Goal: Information Seeking & Learning: Find specific fact

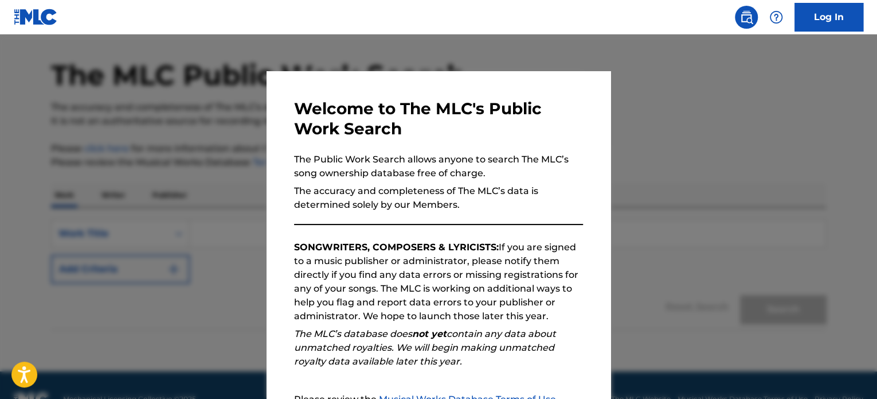
scroll to position [63, 0]
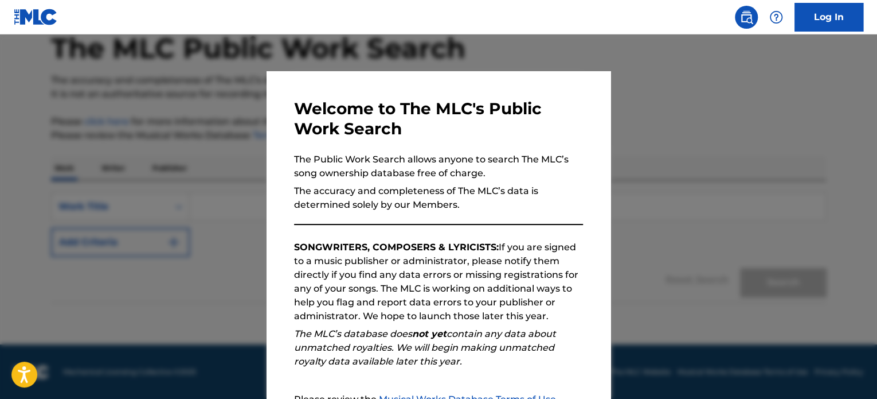
click at [685, 162] on div at bounding box center [438, 233] width 877 height 399
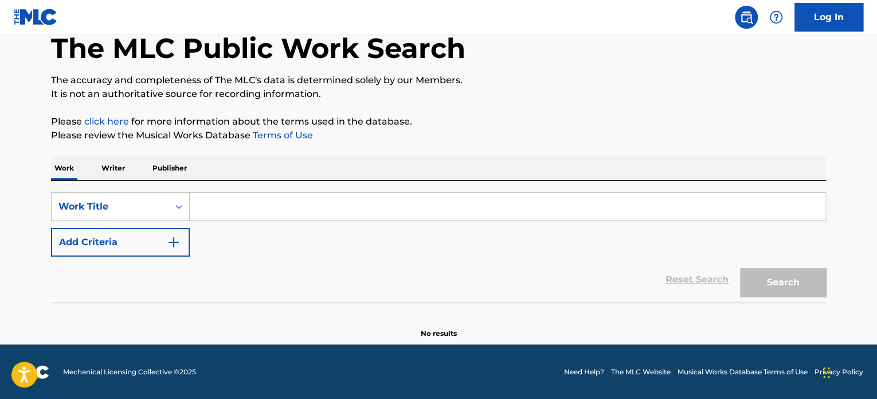
click at [229, 208] on input "Search Form" at bounding box center [508, 207] width 636 height 28
click at [154, 207] on div "Work Title" at bounding box center [109, 207] width 103 height 14
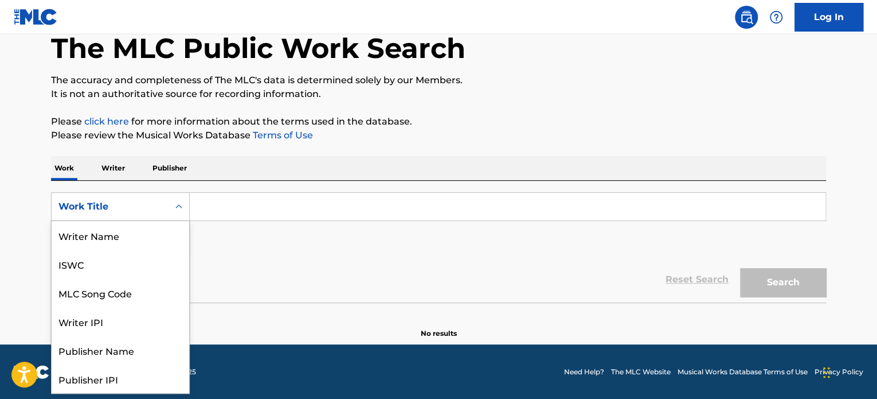
scroll to position [57, 0]
click at [236, 201] on input "Search Form" at bounding box center [508, 207] width 636 height 28
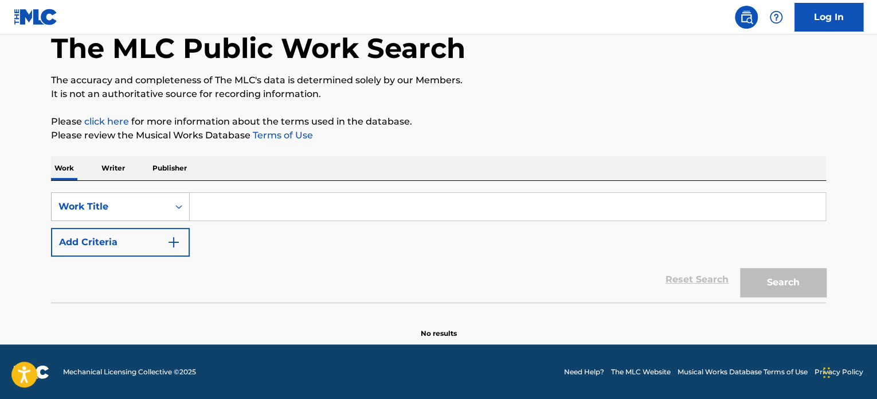
drag, startPoint x: 236, startPoint y: 201, endPoint x: 155, endPoint y: 208, distance: 81.2
click at [157, 209] on div "Work Title" at bounding box center [109, 207] width 103 height 14
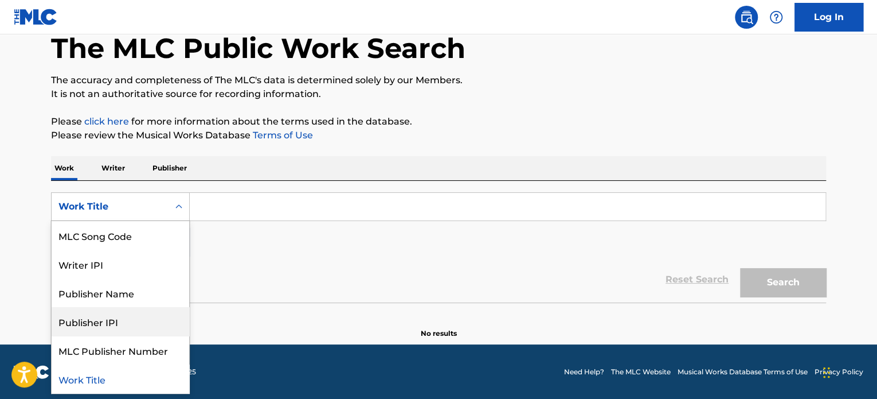
scroll to position [0, 0]
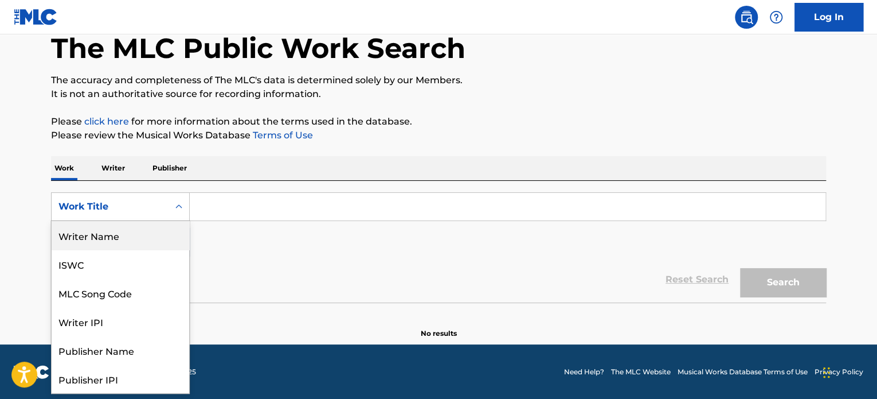
click at [98, 244] on div "Writer Name" at bounding box center [121, 235] width 138 height 29
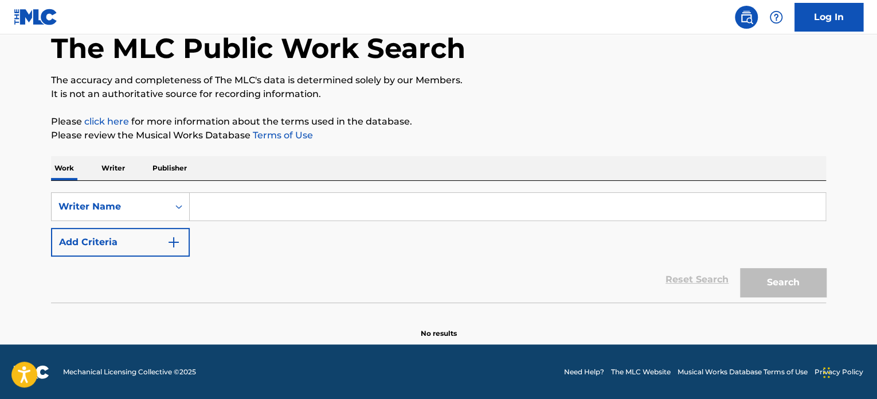
paste input "[PERSON_NAME]"
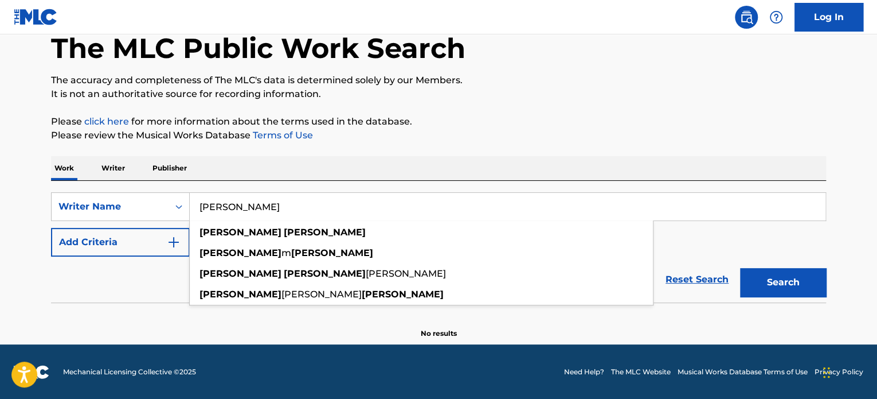
type input "[PERSON_NAME]"
click at [768, 279] on button "Search" at bounding box center [783, 282] width 86 height 29
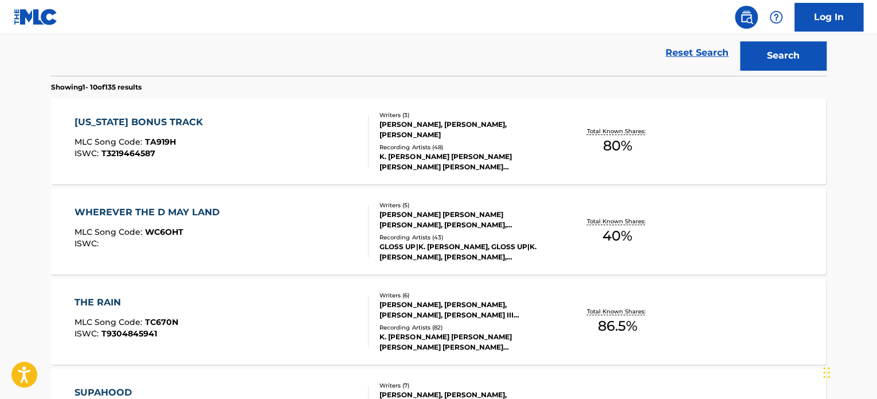
scroll to position [292, 0]
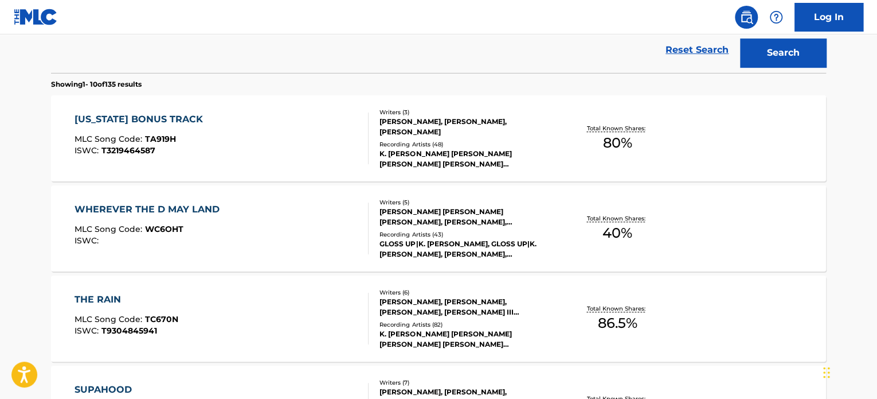
click at [528, 119] on div "[PERSON_NAME], [PERSON_NAME], [PERSON_NAME]" at bounding box center [466, 126] width 173 height 21
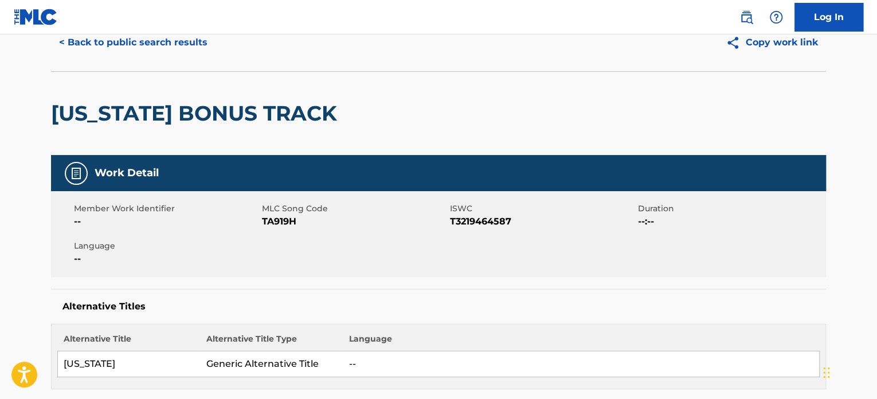
scroll to position [115, 0]
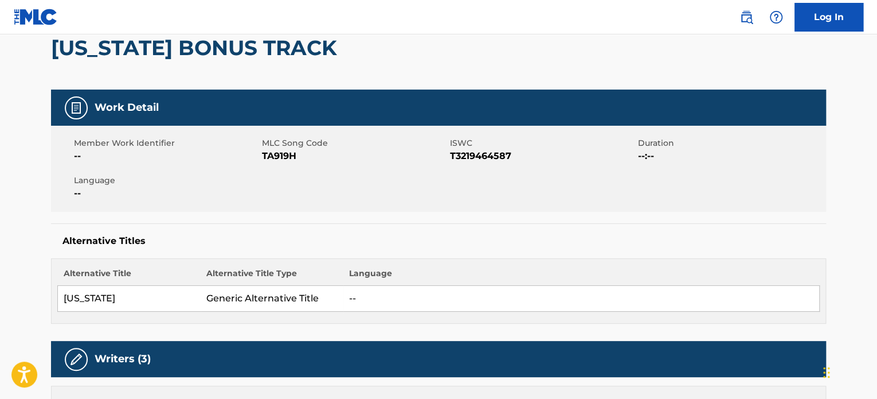
scroll to position [322, 0]
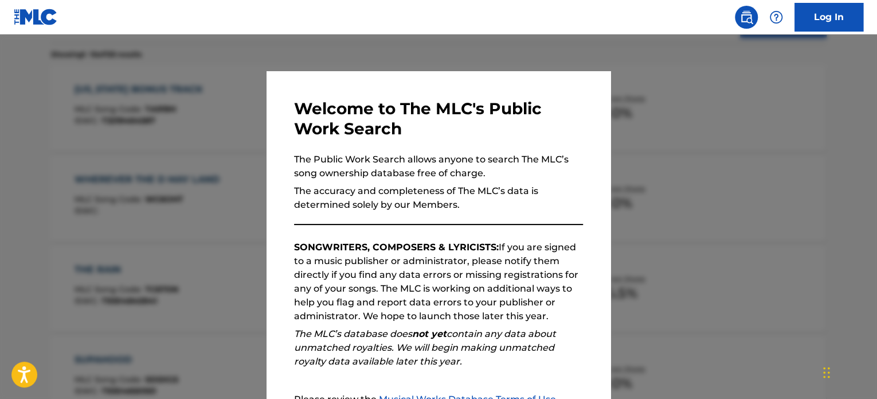
click at [725, 132] on div at bounding box center [438, 233] width 877 height 399
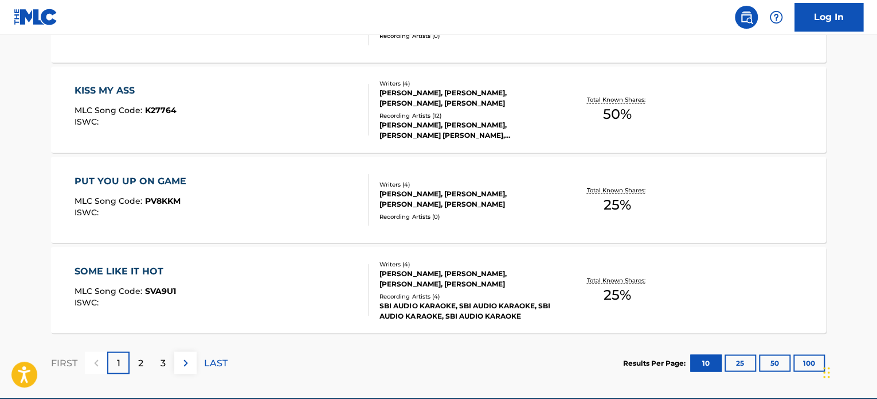
scroll to position [953, 0]
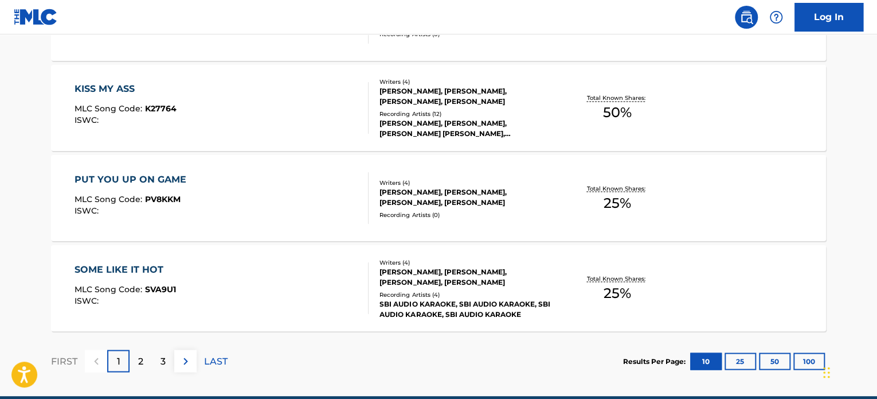
click at [147, 263] on div "SOME LIKE IT HOT" at bounding box center [126, 269] width 102 height 14
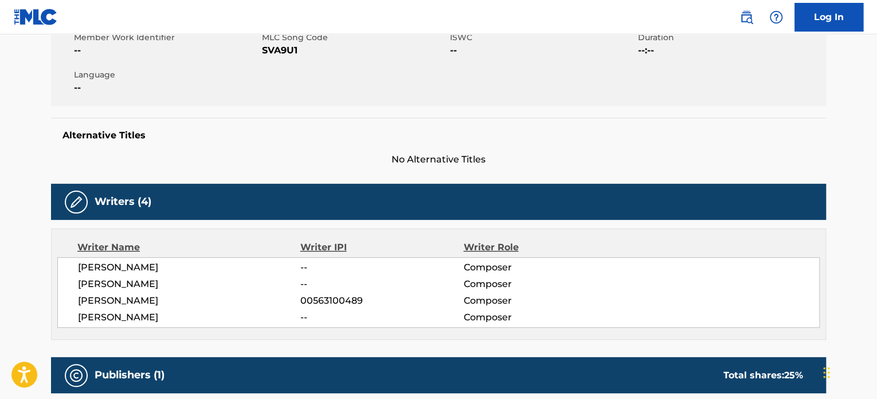
scroll to position [161, 0]
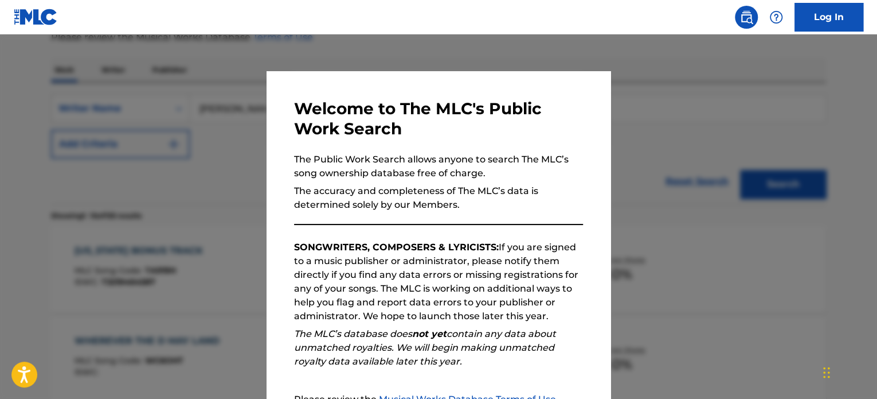
scroll to position [983, 0]
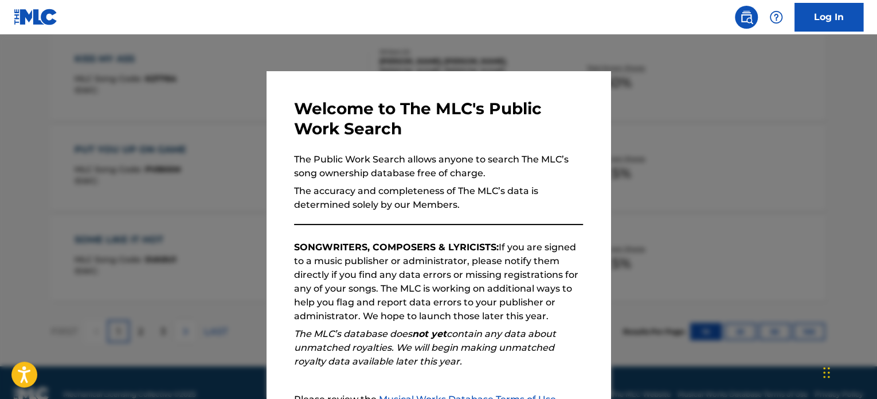
click at [647, 172] on div at bounding box center [438, 233] width 877 height 399
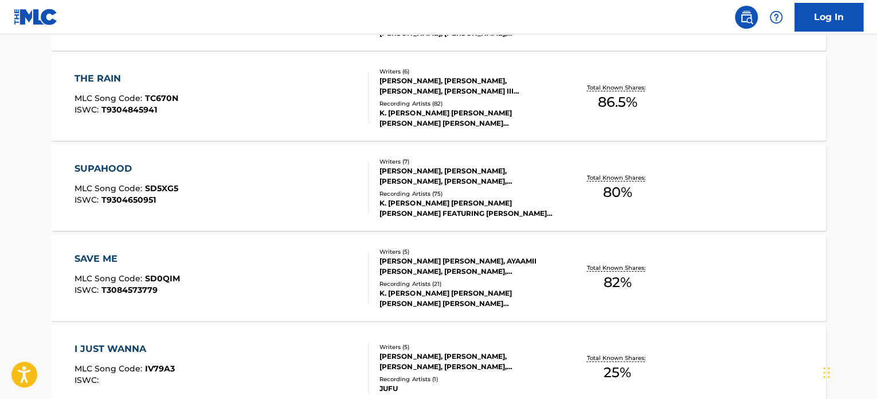
scroll to position [696, 0]
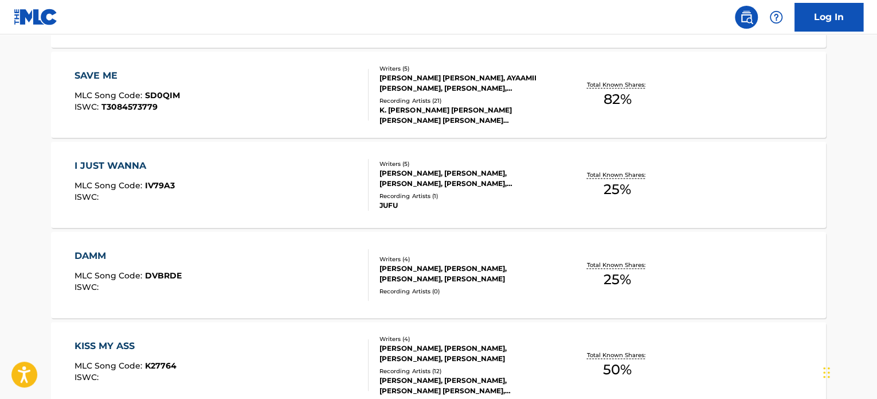
click at [105, 73] on div "SAVE ME" at bounding box center [128, 76] width 106 height 14
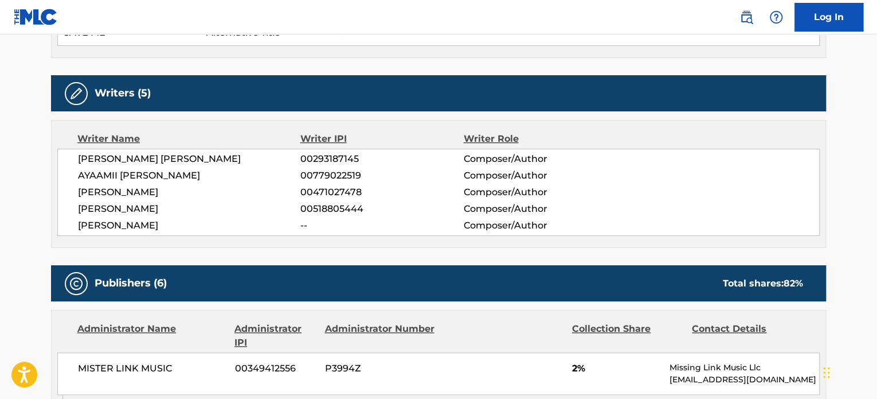
scroll to position [287, 0]
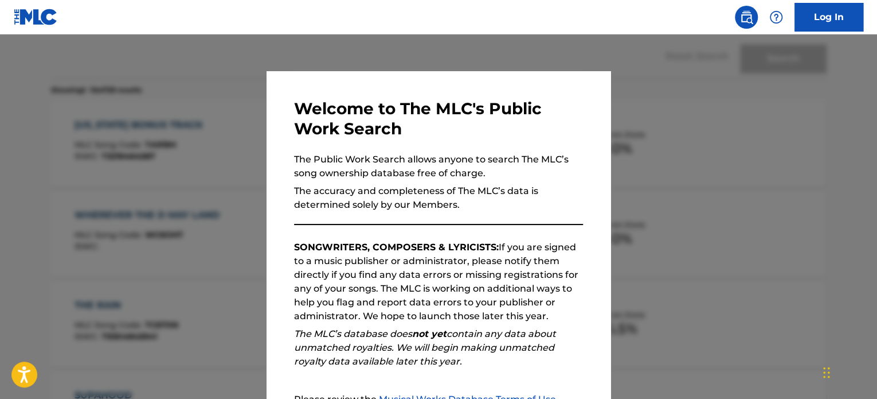
scroll to position [726, 0]
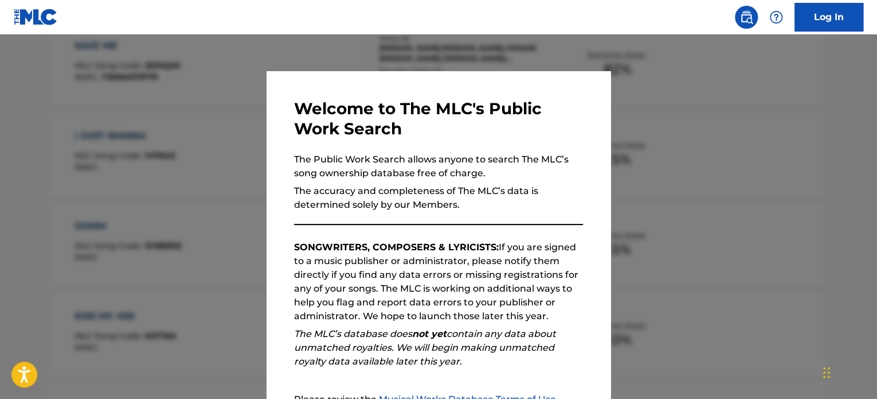
click at [677, 190] on div at bounding box center [438, 233] width 877 height 399
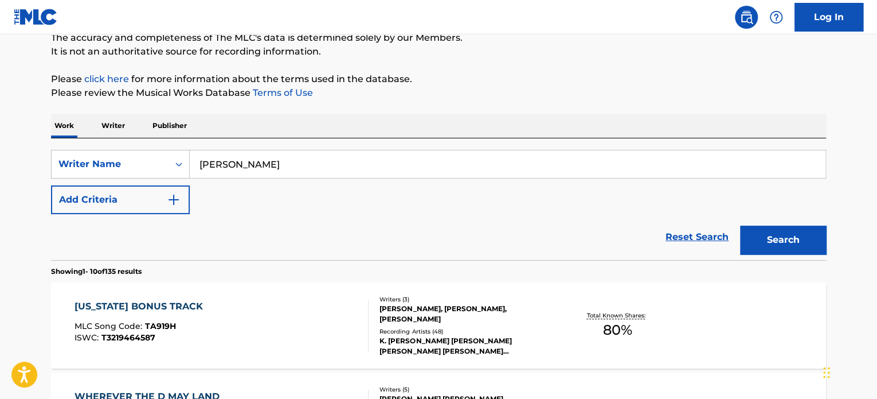
scroll to position [0, 0]
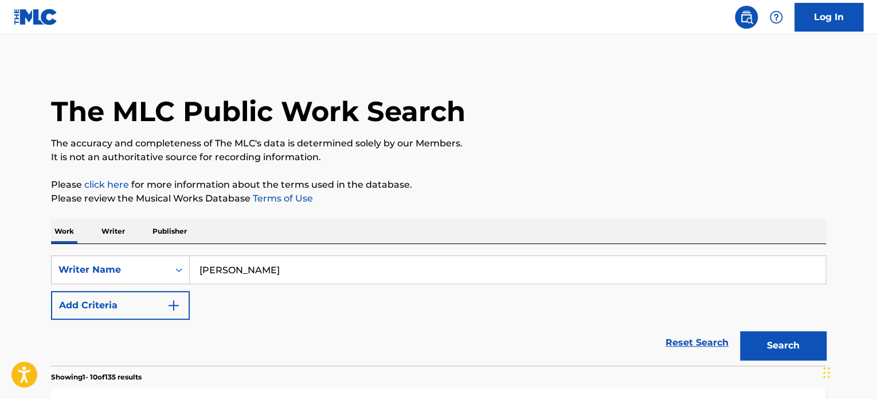
drag, startPoint x: 252, startPoint y: 273, endPoint x: 305, endPoint y: 268, distance: 53.6
click at [252, 273] on input "[PERSON_NAME]" at bounding box center [508, 270] width 636 height 28
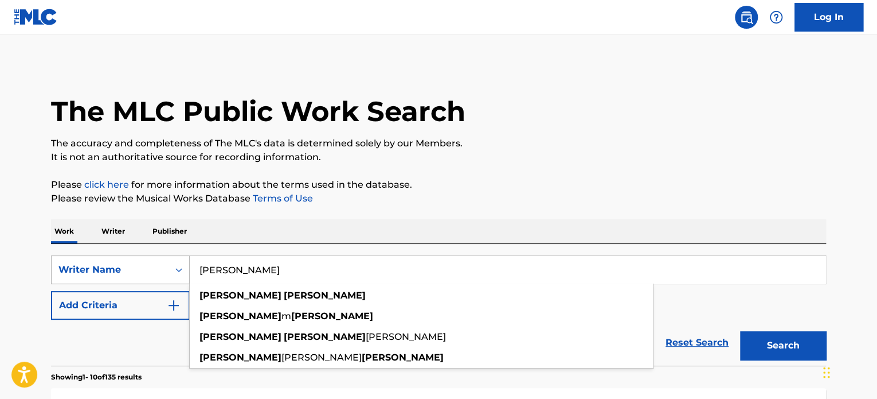
drag, startPoint x: 292, startPoint y: 270, endPoint x: 181, endPoint y: 276, distance: 112.0
click at [178, 275] on div "SearchWithCriteriac8687f62-d7db-4cf7-879a-2e5c22251361 Writer Name [PERSON_NAME…" at bounding box center [438, 269] width 775 height 29
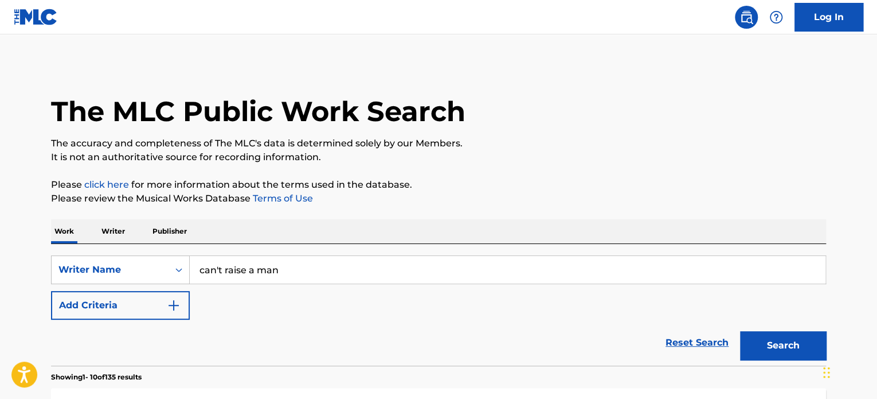
click at [740, 331] on button "Search" at bounding box center [783, 345] width 86 height 29
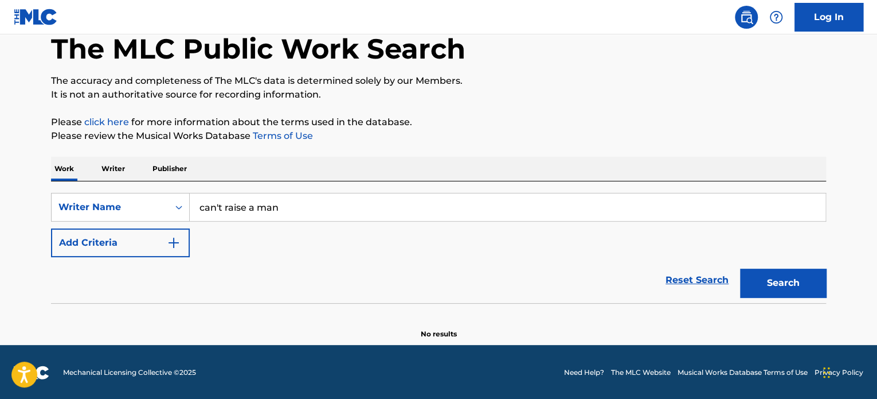
scroll to position [63, 0]
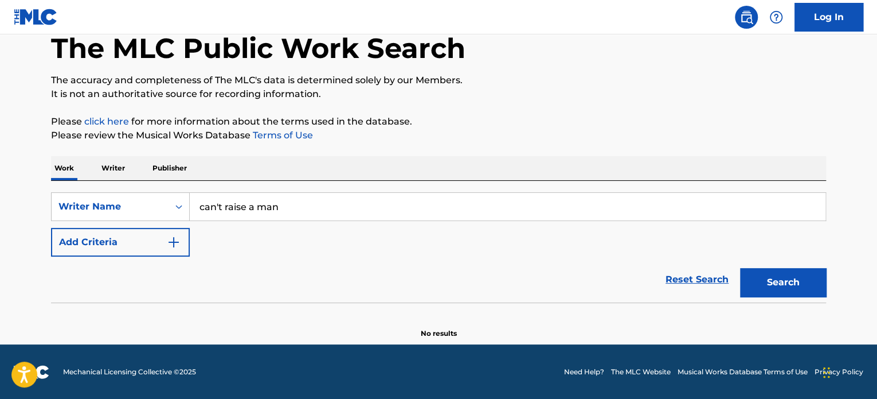
drag, startPoint x: 274, startPoint y: 202, endPoint x: 227, endPoint y: 202, distance: 46.5
click at [227, 202] on input "can't raise a man" at bounding box center [508, 207] width 636 height 28
drag, startPoint x: 283, startPoint y: 202, endPoint x: 198, endPoint y: 198, distance: 85.5
click at [198, 198] on input "can't raise a man" at bounding box center [508, 207] width 636 height 28
paste input "[PERSON_NAME]"
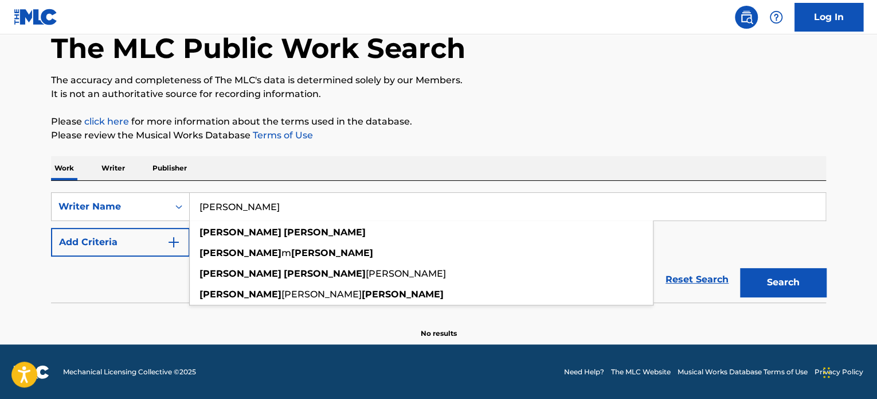
type input "[PERSON_NAME]"
click at [787, 272] on button "Search" at bounding box center [783, 282] width 86 height 29
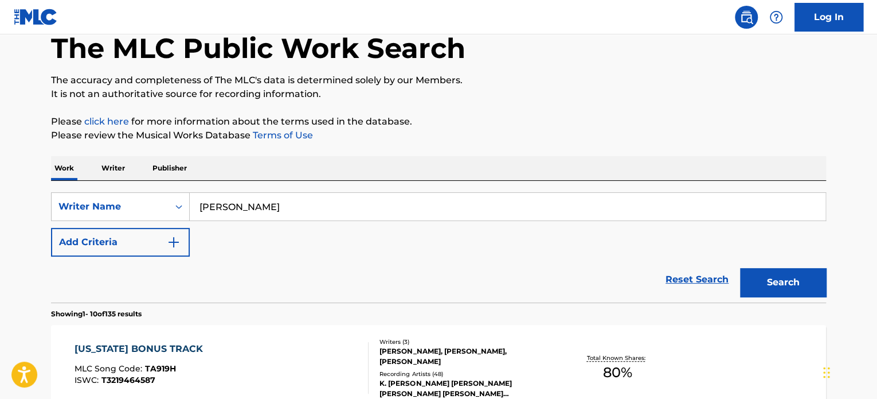
click at [119, 240] on button "Add Criteria" at bounding box center [120, 242] width 139 height 29
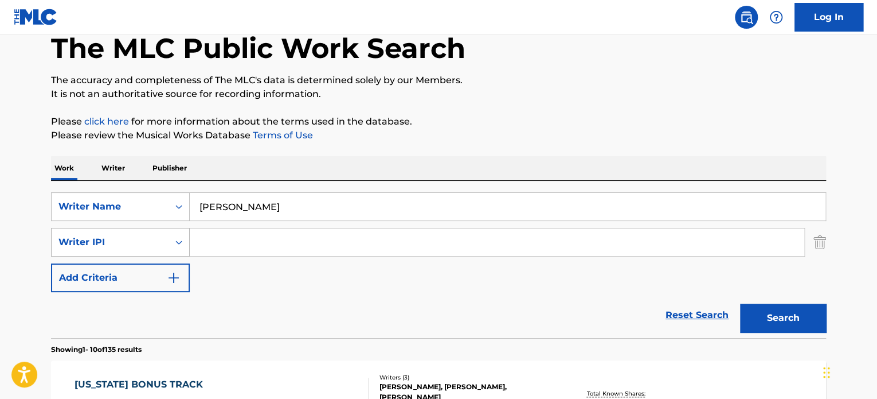
click at [142, 243] on div "Writer IPI" at bounding box center [109, 242] width 103 height 14
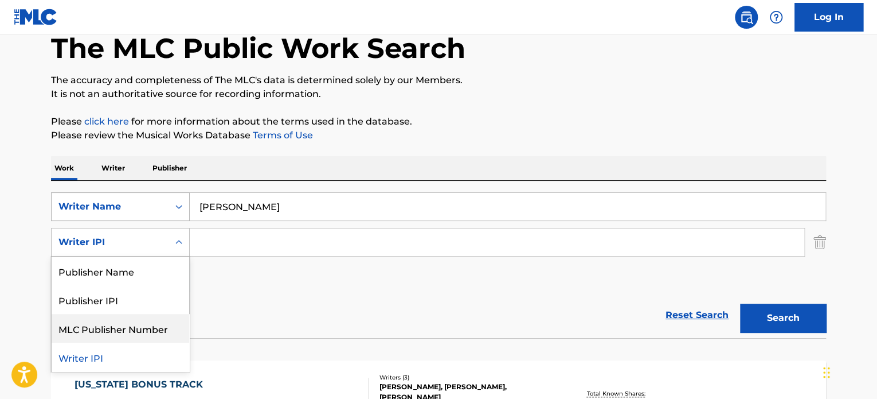
click at [134, 201] on div "Writer Name" at bounding box center [109, 207] width 103 height 14
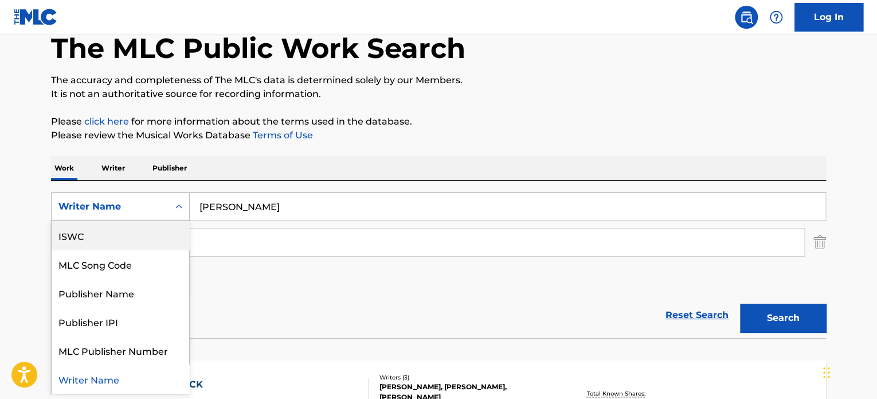
scroll to position [0, 0]
click at [128, 244] on div "Work Title" at bounding box center [121, 235] width 138 height 29
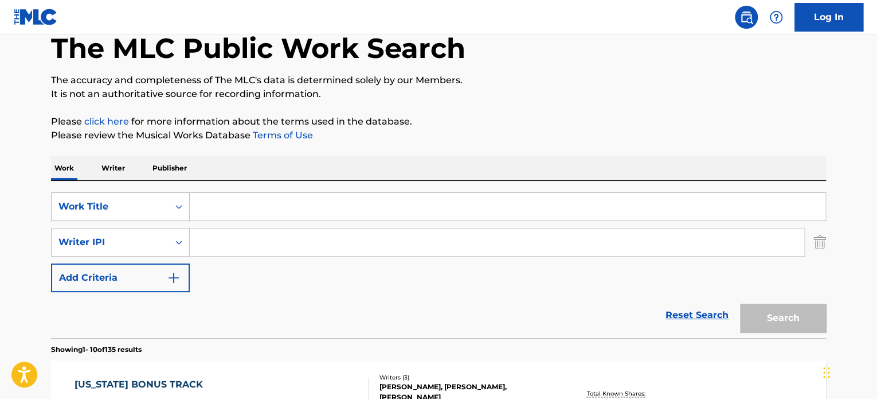
click at [218, 208] on input "Search Form" at bounding box center [508, 207] width 636 height 28
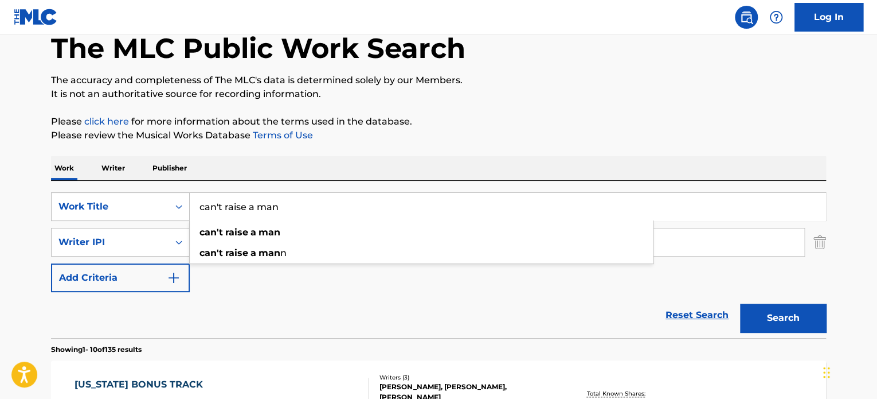
type input "can't raise a man"
click at [220, 222] on div "can't raise a man" at bounding box center [421, 232] width 463 height 21
click at [781, 321] on button "Search" at bounding box center [783, 317] width 86 height 29
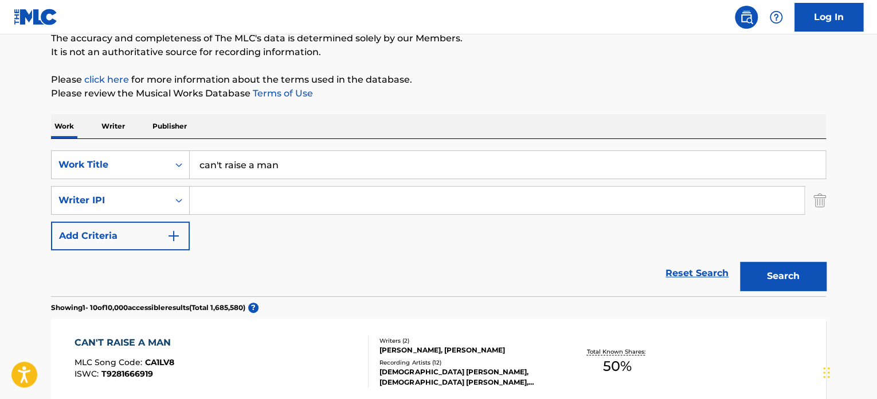
scroll to position [235, 0]
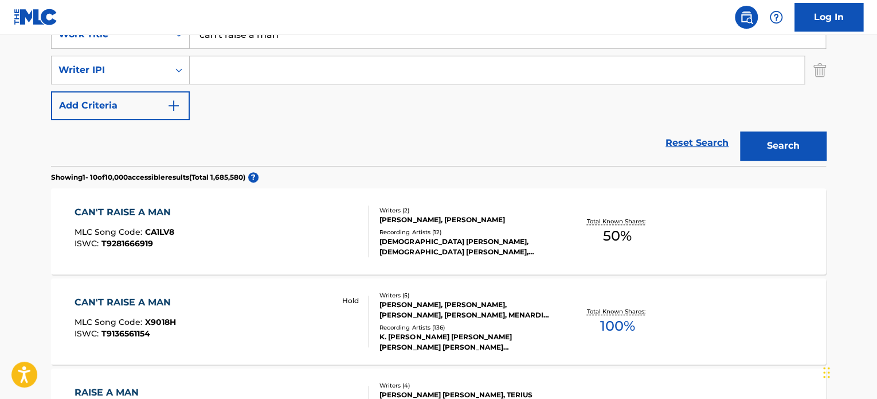
click at [131, 298] on div "CAN'T RAISE A MAN" at bounding box center [126, 302] width 102 height 14
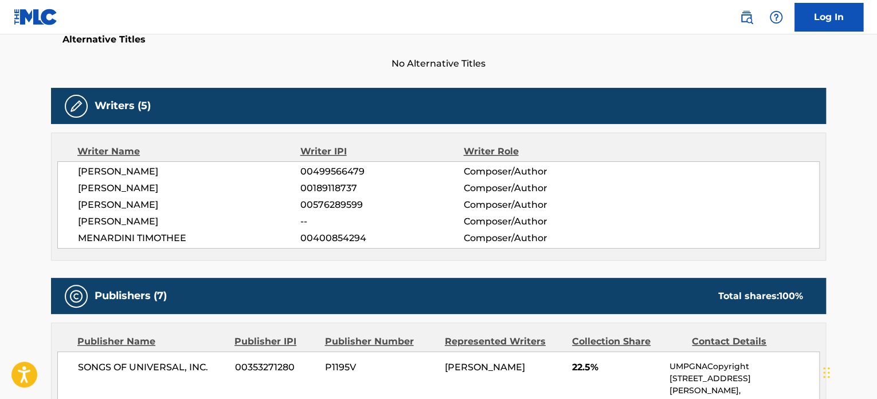
scroll to position [401, 0]
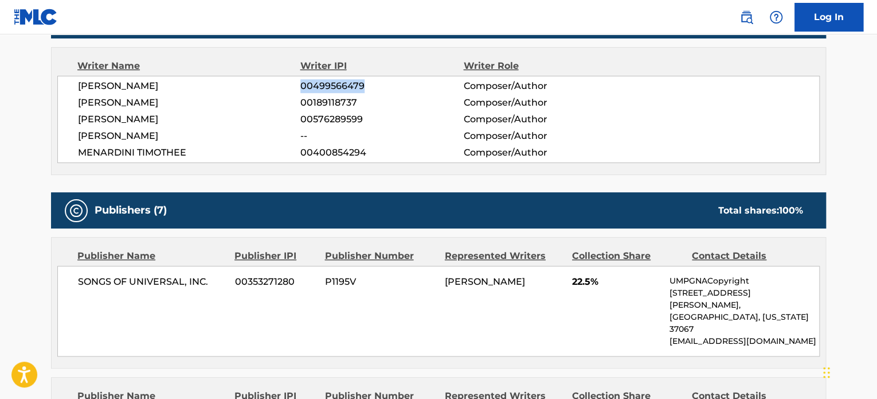
drag, startPoint x: 345, startPoint y: 86, endPoint x: 301, endPoint y: 85, distance: 44.7
click at [301, 85] on span "00499566479" at bounding box center [382, 86] width 163 height 14
copy span "00499566479"
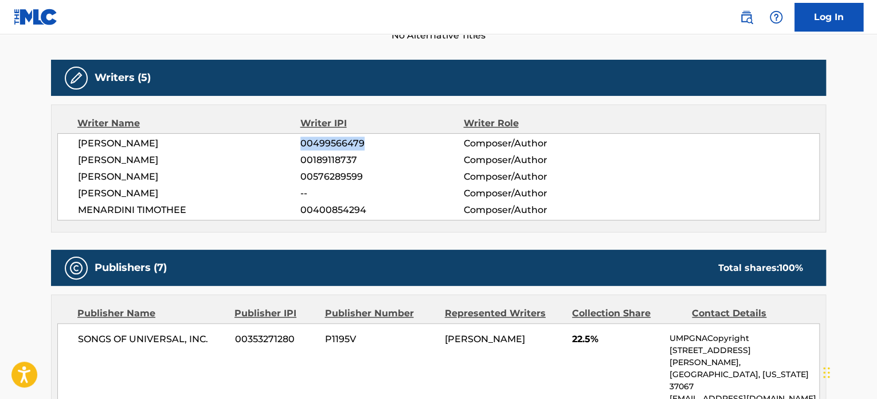
scroll to position [115, 0]
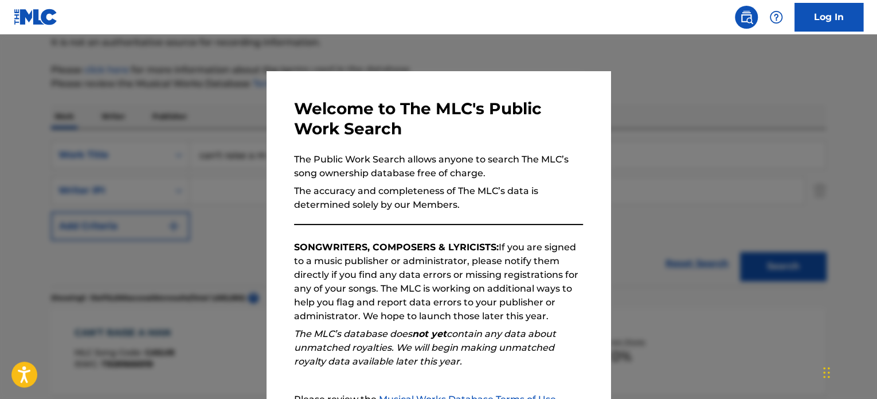
scroll to position [235, 0]
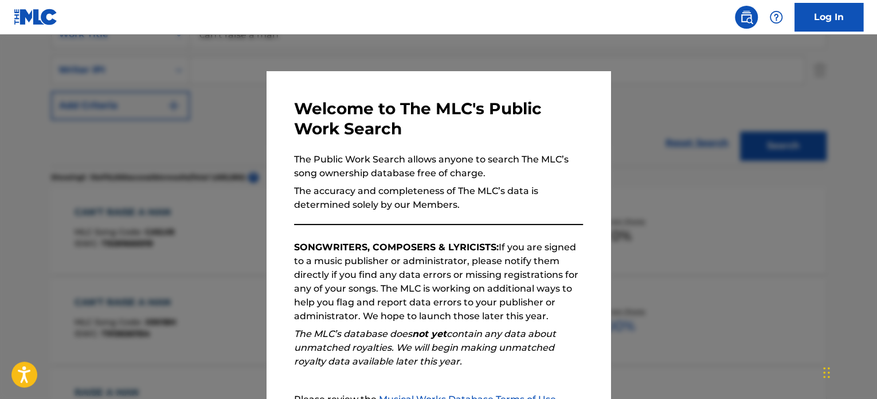
click at [655, 138] on div at bounding box center [438, 233] width 877 height 399
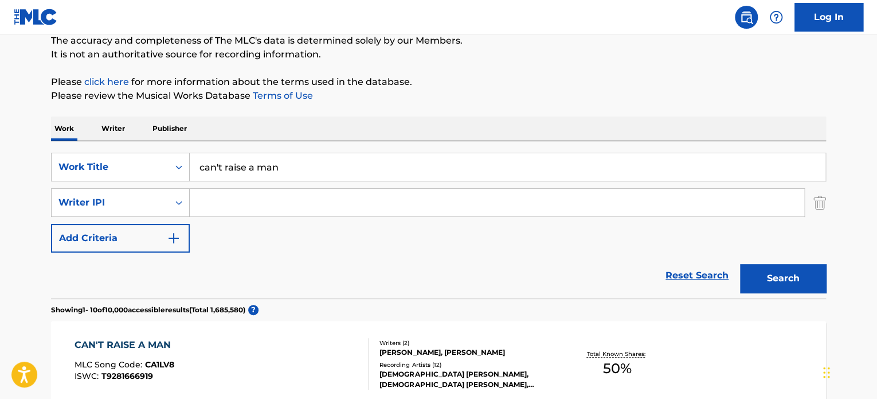
scroll to position [0, 0]
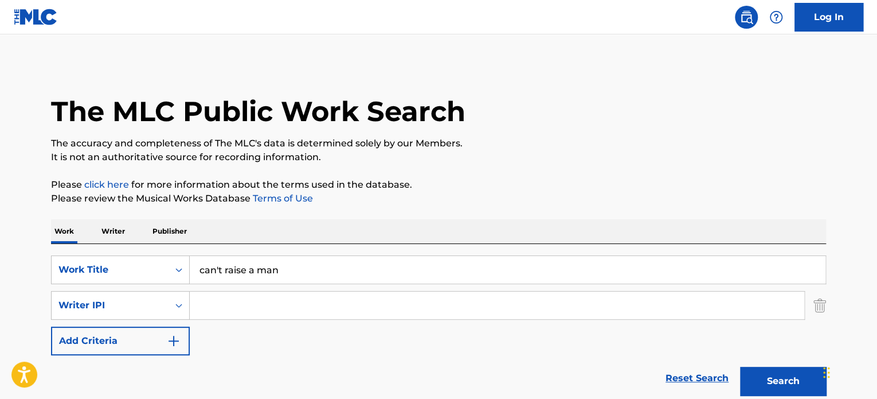
click at [235, 303] on input "Search Form" at bounding box center [497, 305] width 615 height 28
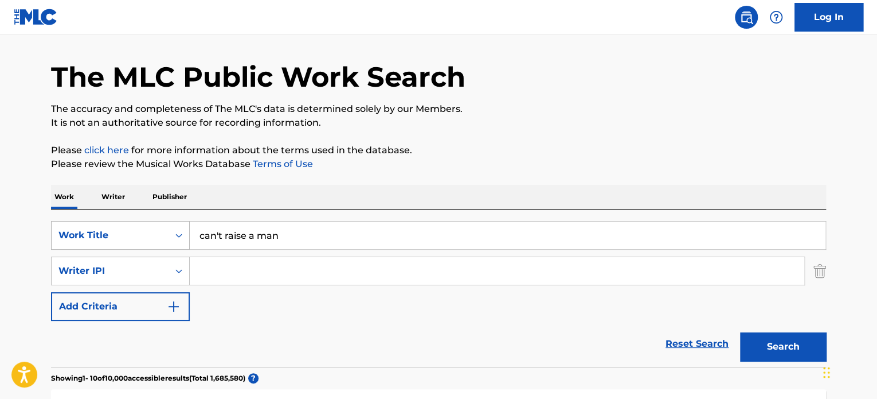
click at [141, 249] on div "Work Title" at bounding box center [120, 235] width 139 height 29
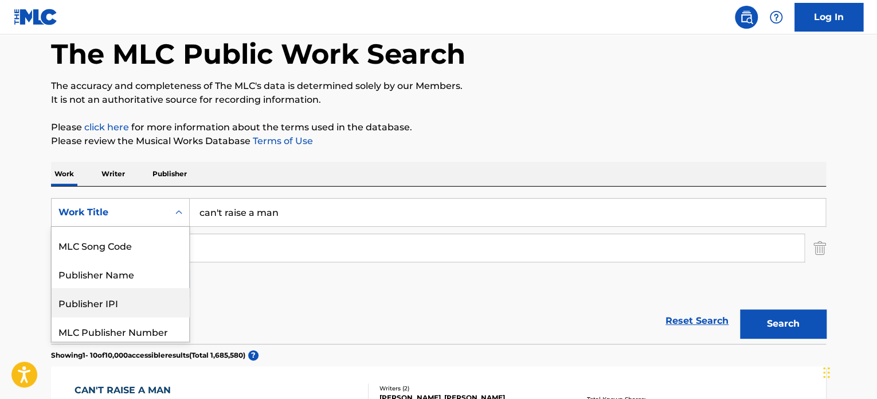
scroll to position [85, 0]
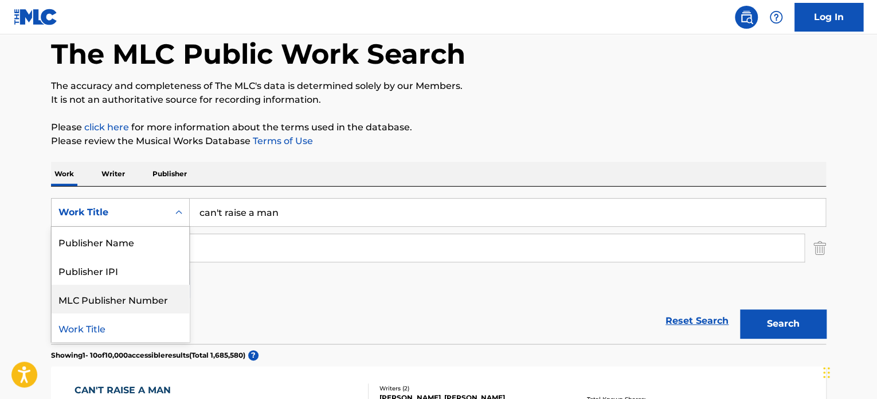
click at [287, 295] on div "SearchWithCriteria7adff905-2d67-42c8-a16a-7899690adc0d 7 results available. Use…" at bounding box center [438, 248] width 775 height 100
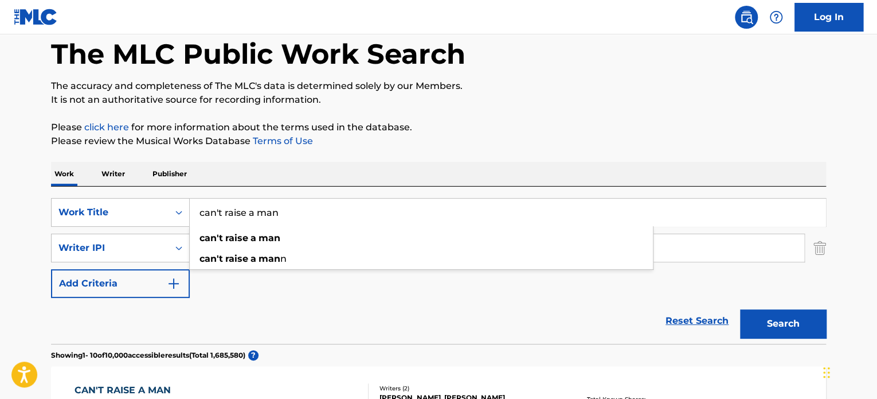
click at [284, 213] on input "can't raise a man" at bounding box center [508, 212] width 636 height 28
click at [101, 176] on p "Writer" at bounding box center [113, 174] width 30 height 24
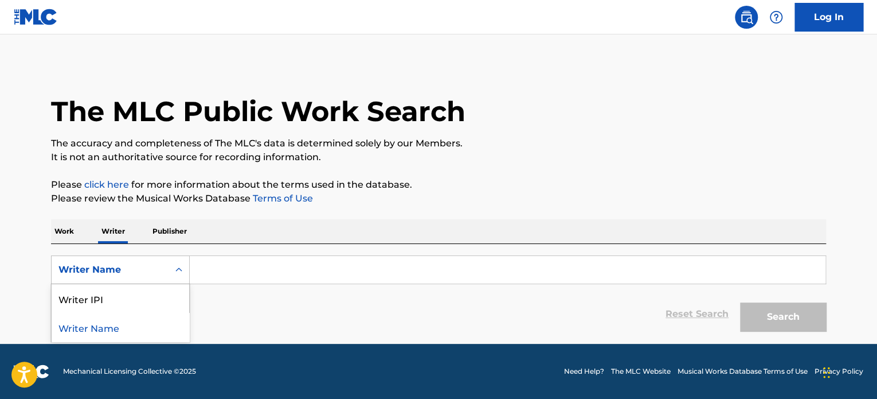
click at [165, 263] on div "Writer Name" at bounding box center [110, 270] width 117 height 22
click at [121, 299] on div "Writer IPI" at bounding box center [121, 298] width 138 height 29
paste input "00499566479"
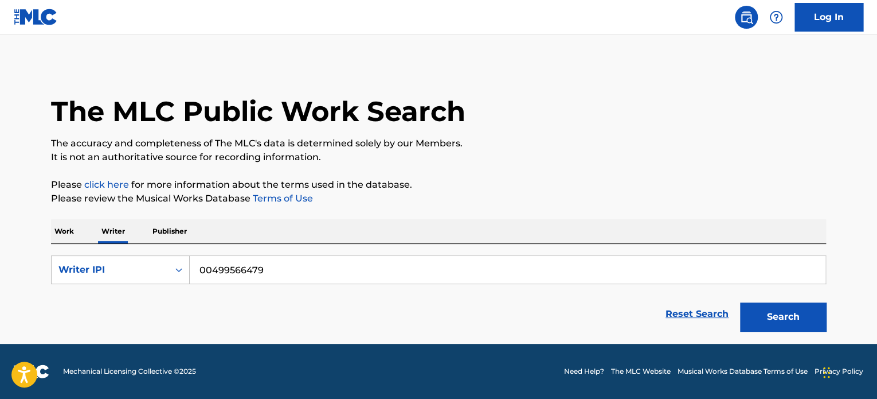
type input "00499566479"
click at [786, 317] on button "Search" at bounding box center [783, 316] width 86 height 29
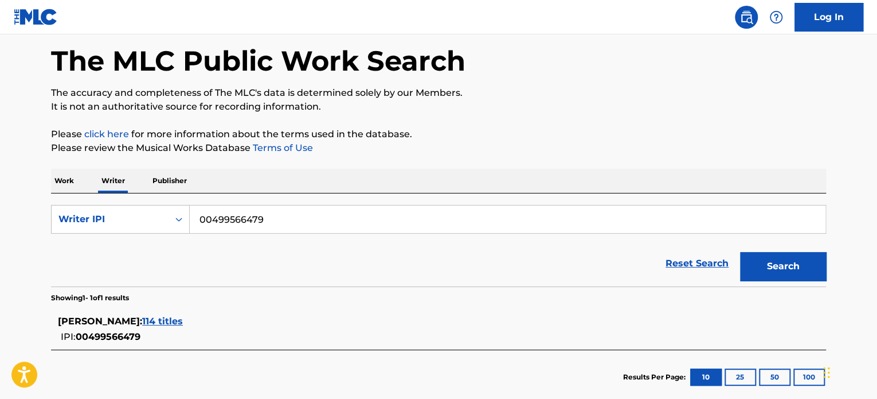
scroll to position [115, 0]
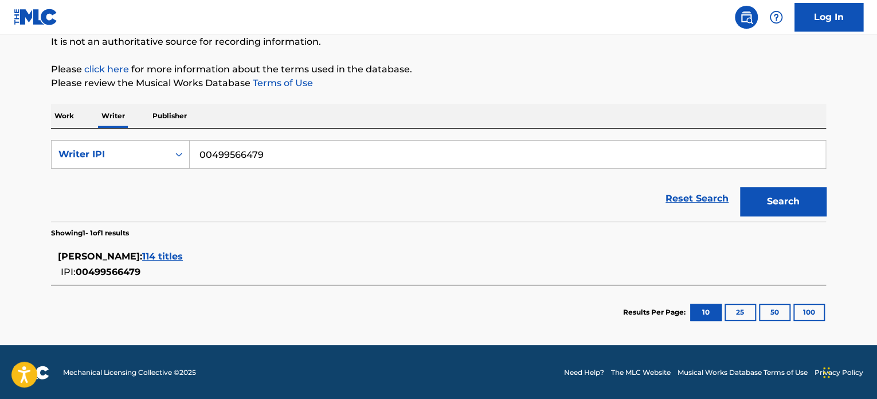
click at [183, 251] on span "114 titles" at bounding box center [162, 256] width 41 height 11
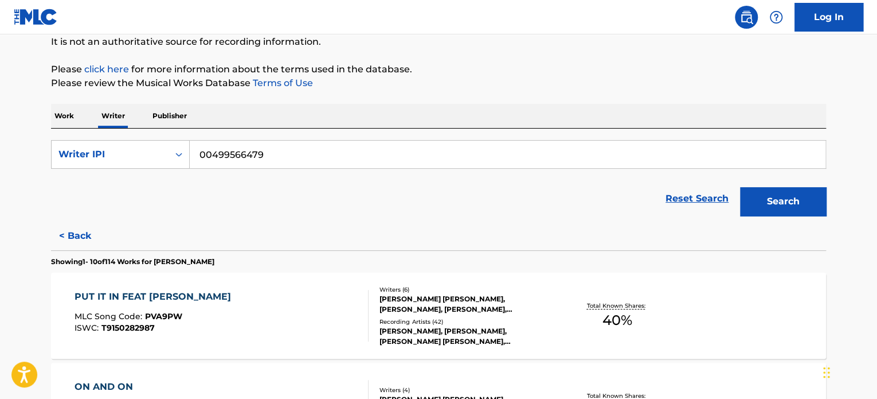
click at [216, 296] on div "PUT IT IN FEAT [PERSON_NAME] MLC Song Code : PVA9PW ISWC : T9150282987" at bounding box center [222, 316] width 295 height 52
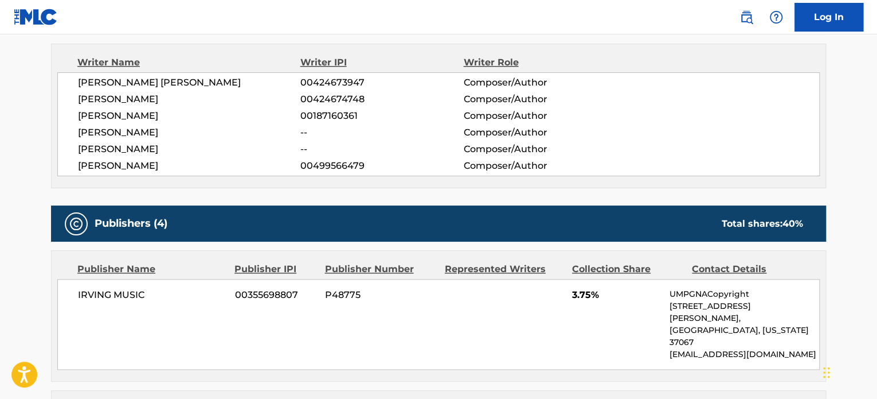
scroll to position [459, 0]
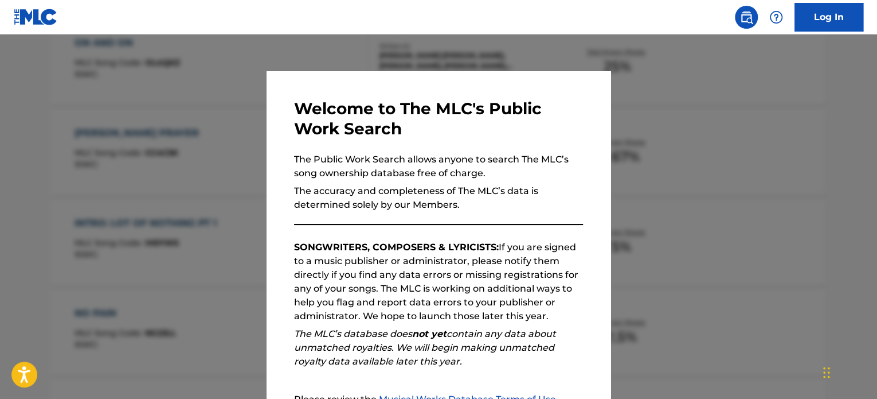
click at [298, 294] on p "SONGWRITERS, COMPOSERS & LYRICISTS: If you are signed to a music publisher or a…" at bounding box center [438, 281] width 289 height 83
click at [186, 261] on div at bounding box center [438, 233] width 877 height 399
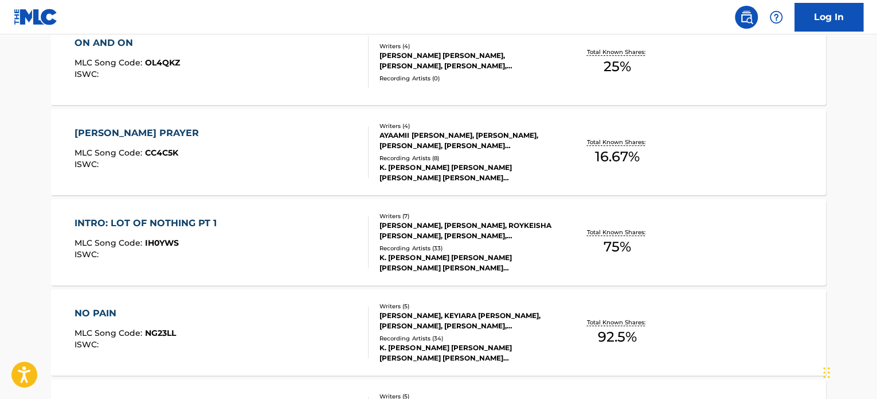
click at [108, 309] on div "NO PAIN" at bounding box center [126, 313] width 102 height 14
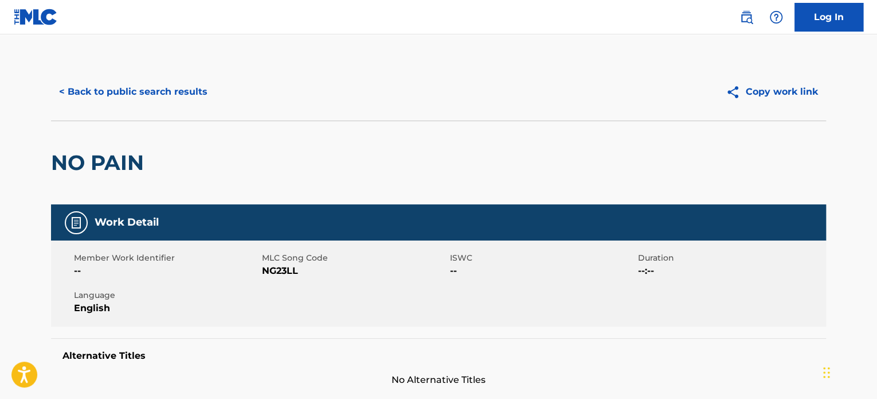
scroll to position [33, 0]
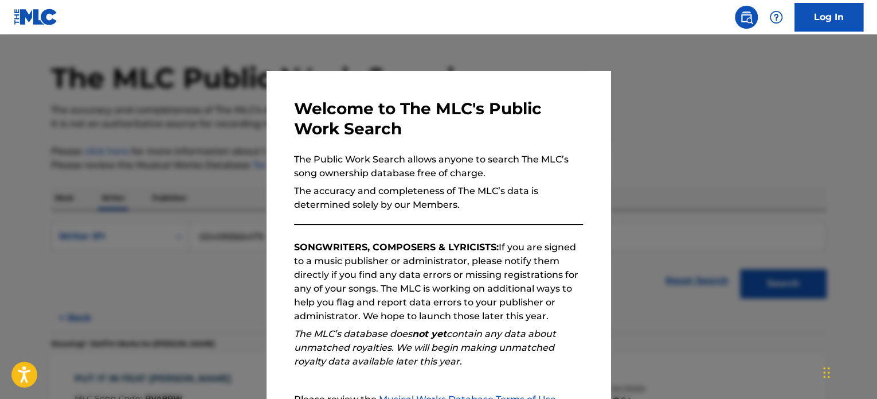
click at [657, 166] on div at bounding box center [438, 233] width 877 height 399
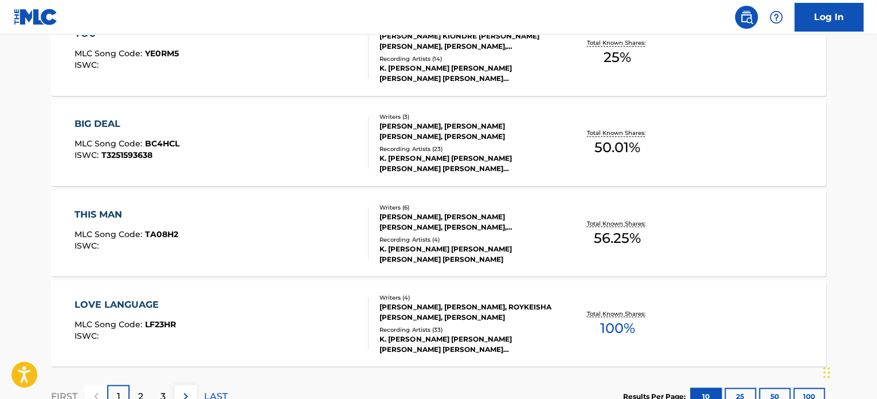
scroll to position [718, 0]
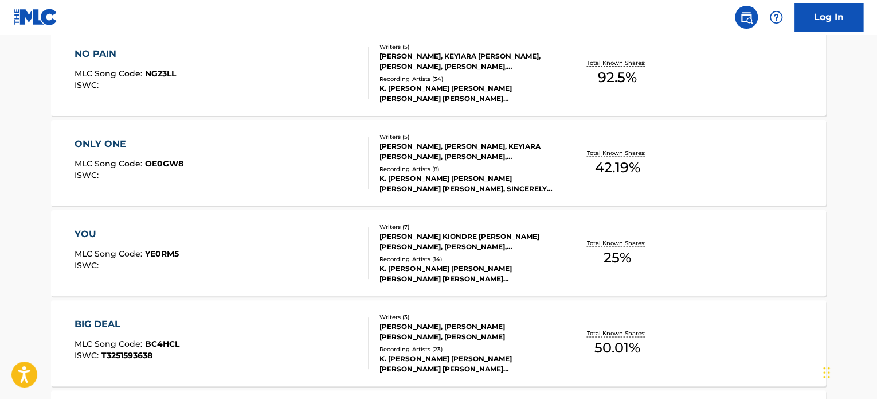
click at [116, 141] on div "ONLY ONE" at bounding box center [129, 144] width 109 height 14
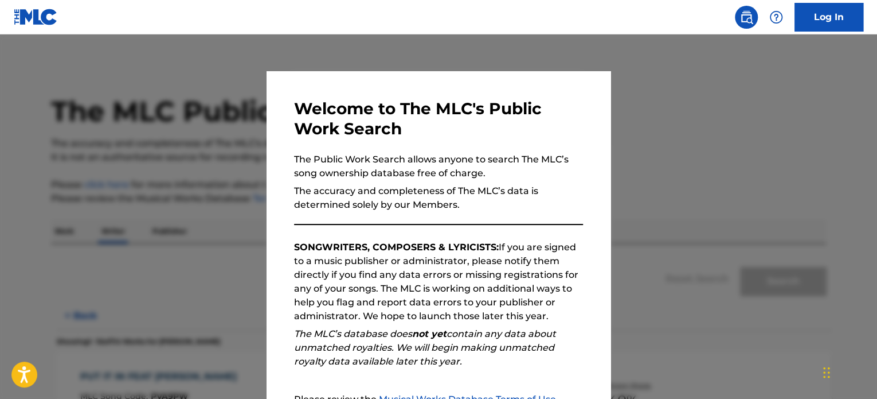
scroll to position [33, 0]
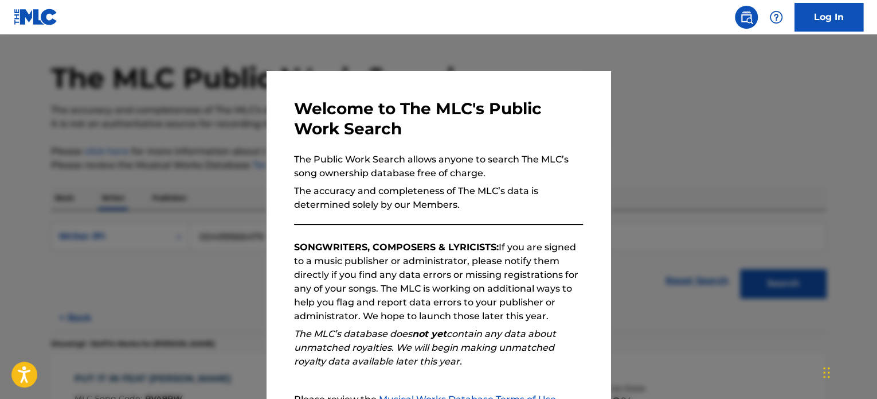
click at [628, 141] on div at bounding box center [438, 233] width 877 height 399
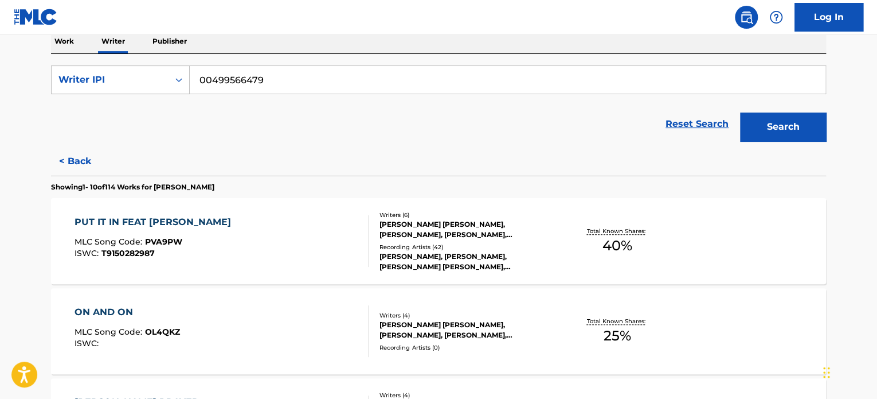
scroll to position [91, 0]
